Goal: Find specific page/section: Find specific page/section

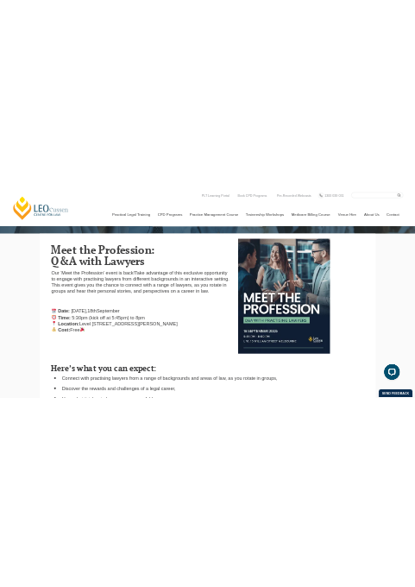
scroll to position [395, 0]
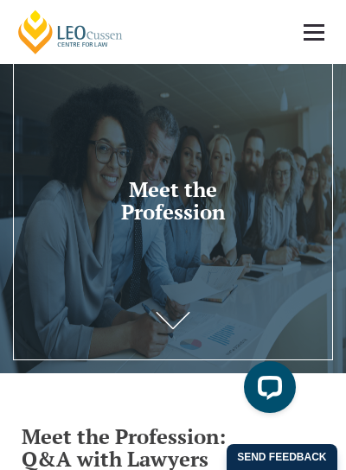
scroll to position [0, 0]
